Goal: Information Seeking & Learning: Learn about a topic

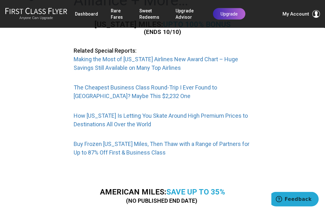
scroll to position [210, 0]
click at [208, 153] on link "Buy Frozen Alaska Miles, Then Thaw with a Range of Partners for Up to 87% Off F…" at bounding box center [162, 147] width 176 height 15
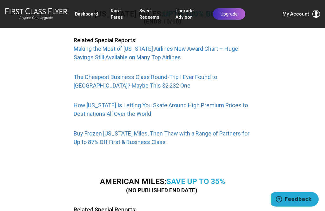
click at [189, 117] on link "How Alaska Is Letting You Skate Around High Premium Prices to Destinations All …" at bounding box center [161, 109] width 174 height 15
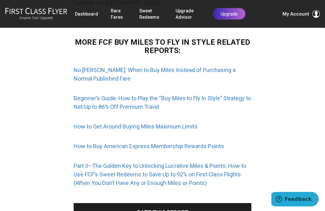
scroll to position [799, 0]
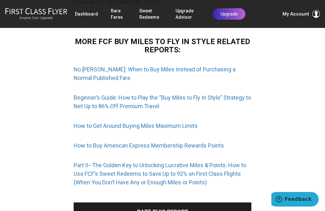
click at [206, 148] on link "How to Buy American Express Membership Rewards Points" at bounding box center [149, 145] width 150 height 7
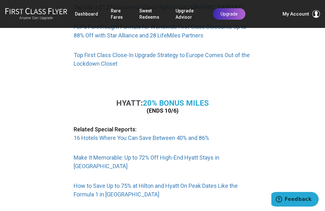
scroll to position [606, 0]
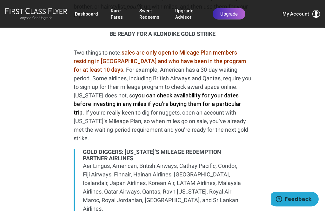
scroll to position [497, 0]
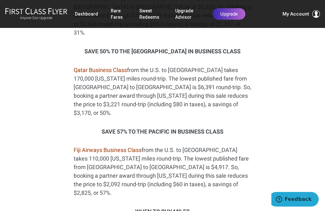
scroll to position [1108, 0]
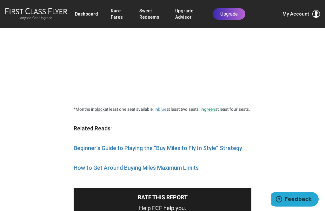
scroll to position [3721, 0]
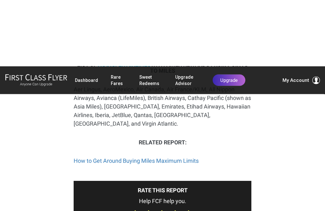
scroll to position [658, 0]
